Goal: Task Accomplishment & Management: Complete application form

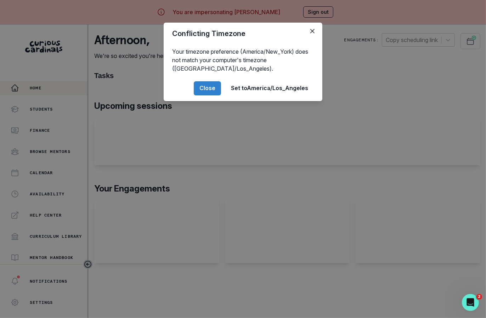
click at [389, 117] on div "Conflicting Timezone Your timezone preference (America/New_York) does not match…" at bounding box center [243, 159] width 486 height 318
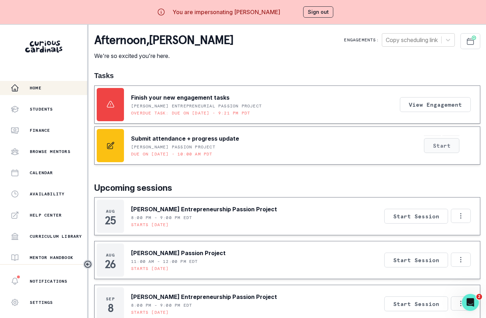
click at [444, 141] on button "Start" at bounding box center [441, 145] width 35 height 15
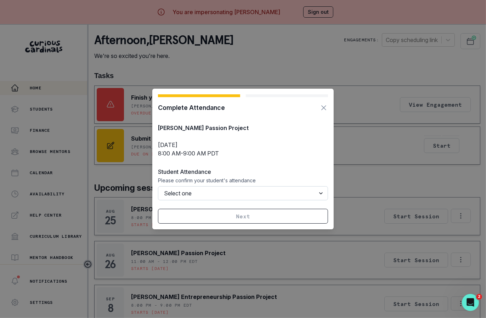
click at [237, 191] on select "Select one Attended Missed (billable) Late cancellation (billable) Cancelled (n…" at bounding box center [243, 193] width 170 height 14
select select "ATTENDED"
click at [158, 186] on select "Select one Attended Missed (billable) Late cancellation (billable) Cancelled (n…" at bounding box center [243, 193] width 170 height 14
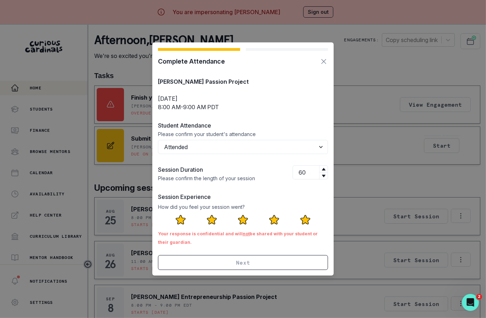
click at [310, 220] on icon at bounding box center [304, 219] width 11 height 11
click at [0, 0] on input "radio" at bounding box center [0, 0] width 0 height 0
click at [292, 263] on button "Next" at bounding box center [243, 262] width 170 height 15
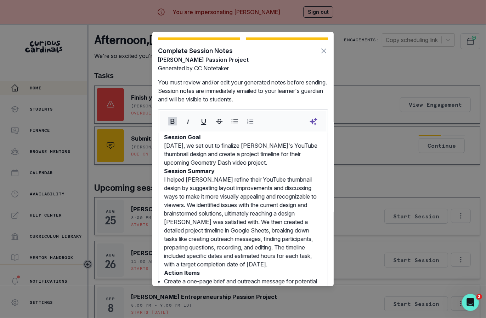
click at [366, 187] on div "Complete Session Notes [PERSON_NAME] Passion Project Generated by CC Notetaker …" at bounding box center [243, 159] width 486 height 318
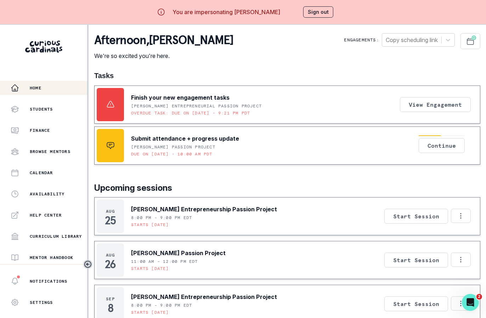
click at [454, 138] on div "Continue" at bounding box center [441, 146] width 46 height 21
click at [450, 147] on button "Continue" at bounding box center [441, 145] width 46 height 15
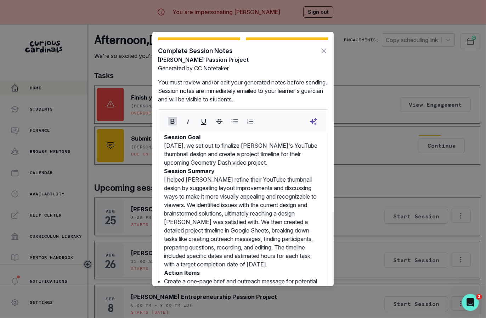
click at [385, 154] on div "Complete Session Notes [PERSON_NAME] Passion Project Generated by CC Notetaker …" at bounding box center [243, 159] width 486 height 318
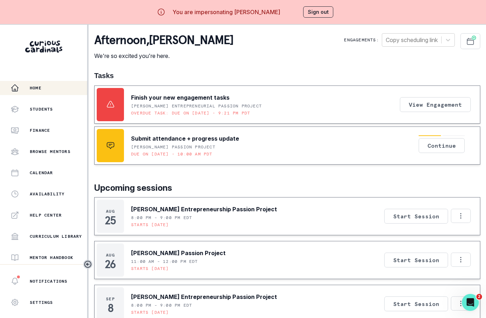
click at [318, 12] on button "Sign out" at bounding box center [318, 11] width 30 height 11
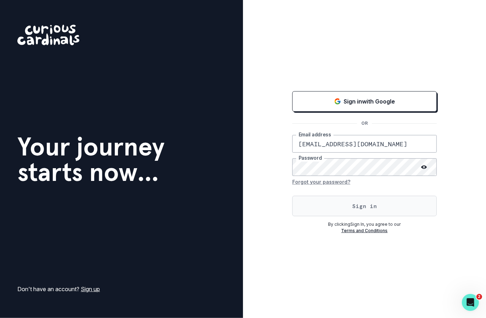
click at [311, 205] on button "Sign in" at bounding box center [364, 206] width 144 height 21
